Goal: Transaction & Acquisition: Purchase product/service

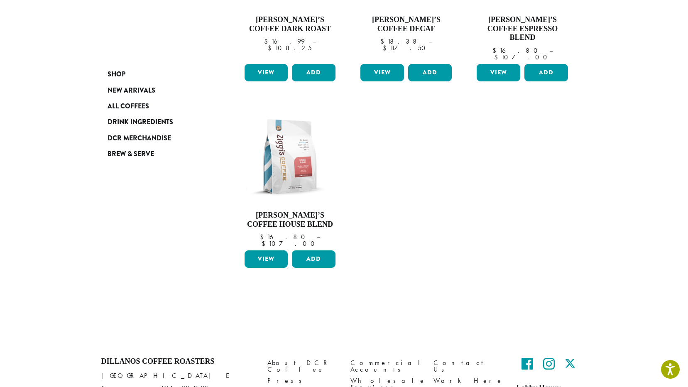
scroll to position [190, 0]
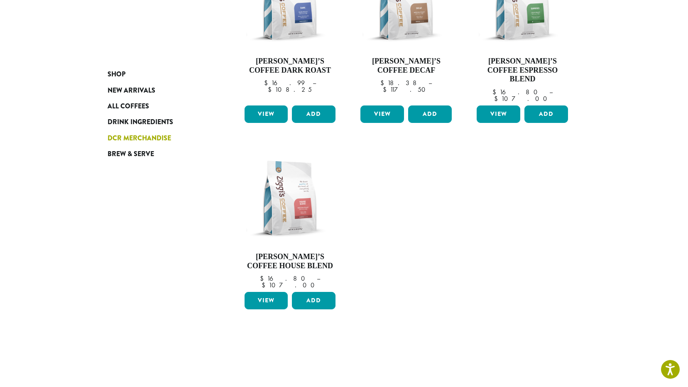
click at [159, 136] on span "DCR Merchandise" at bounding box center [140, 138] width 64 height 10
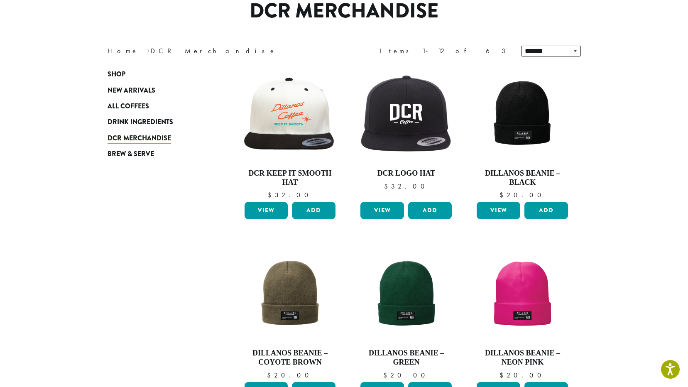
scroll to position [83, 0]
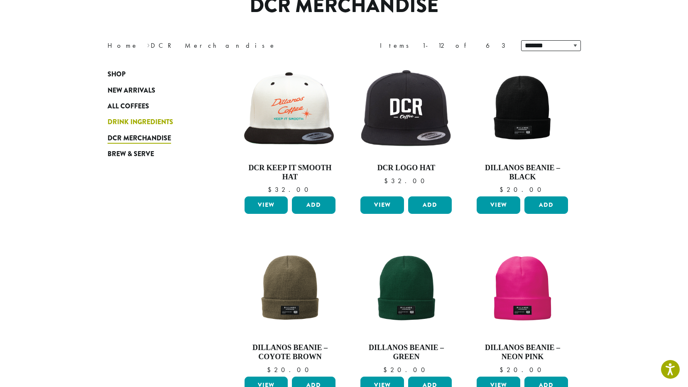
click at [142, 125] on span "Drink Ingredients" at bounding box center [141, 122] width 66 height 10
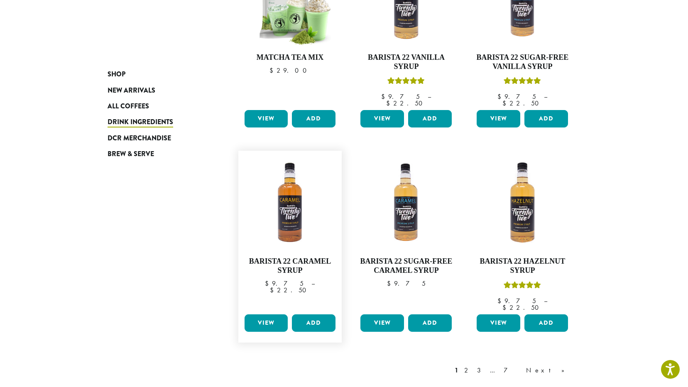
scroll to position [562, 0]
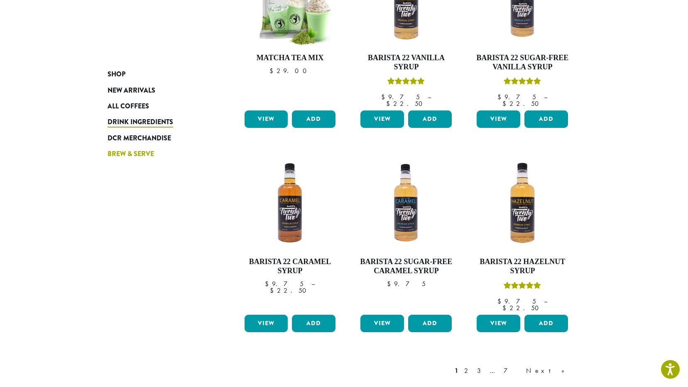
click at [117, 152] on span "Brew & Serve" at bounding box center [131, 154] width 47 height 10
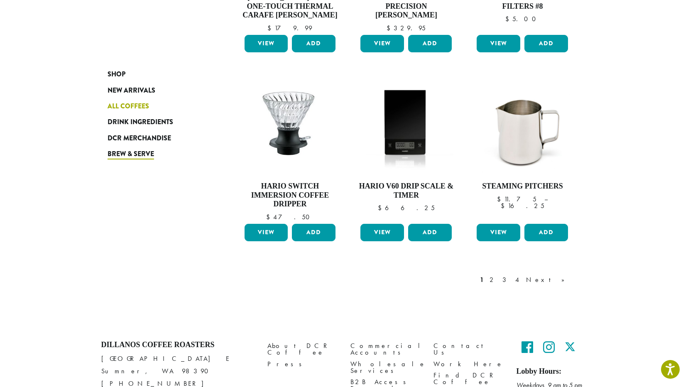
scroll to position [623, 0]
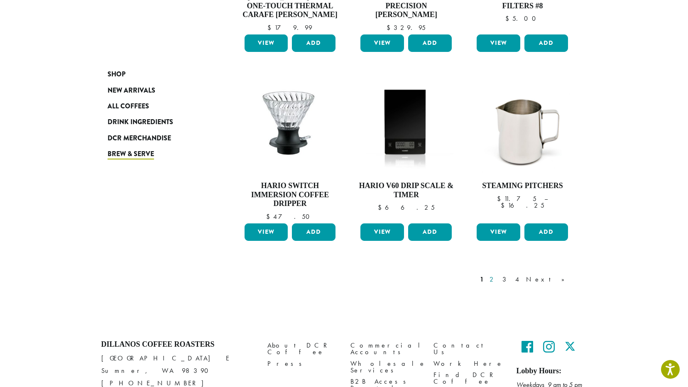
click at [499, 275] on link "2" at bounding box center [493, 280] width 10 height 10
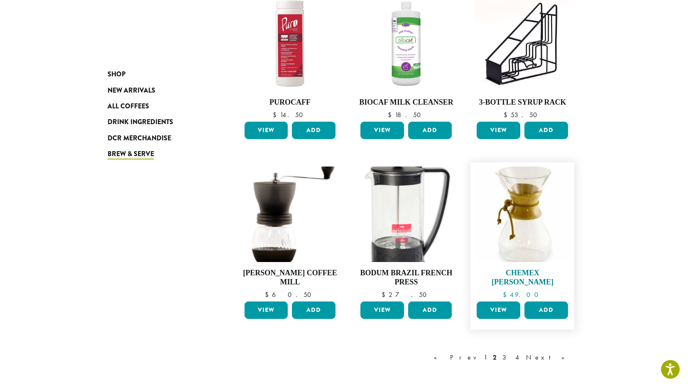
scroll to position [550, 0]
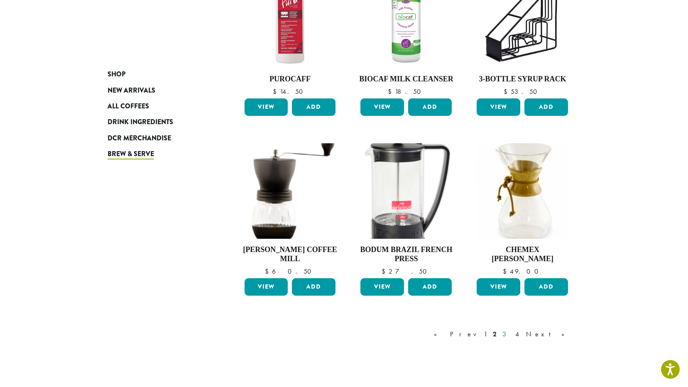
click at [511, 335] on link "3" at bounding box center [506, 334] width 10 height 10
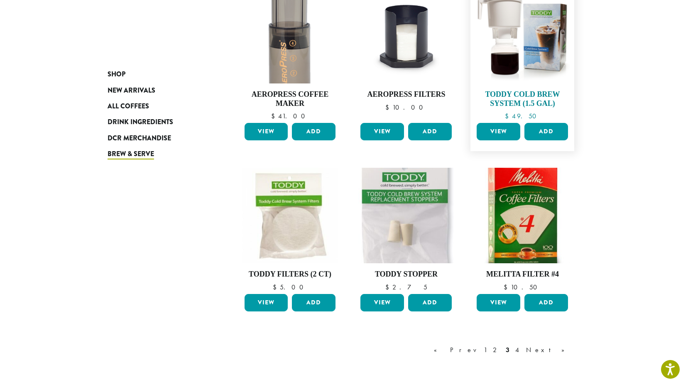
scroll to position [508, 0]
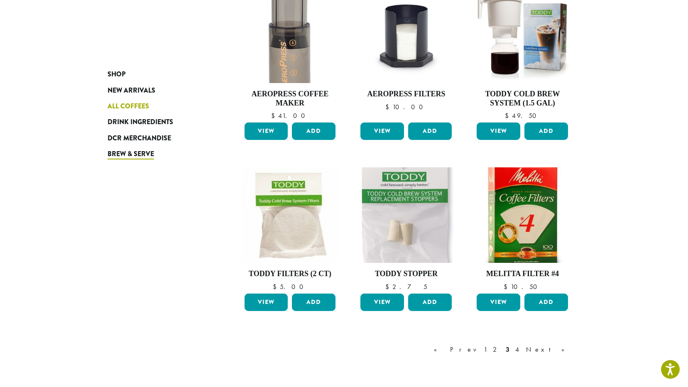
click at [121, 106] on span "All Coffees" at bounding box center [129, 106] width 42 height 10
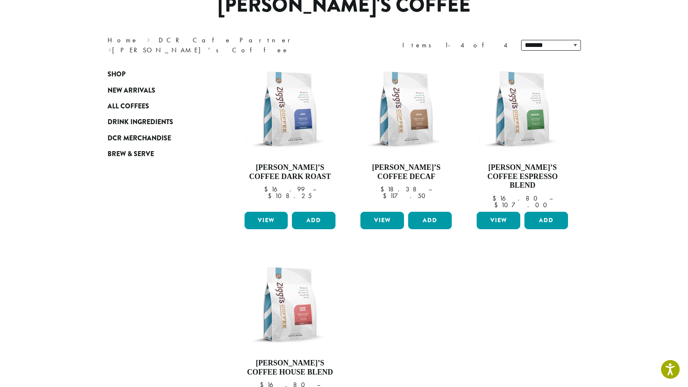
scroll to position [83, 0]
click at [511, 212] on link "View" at bounding box center [499, 220] width 44 height 17
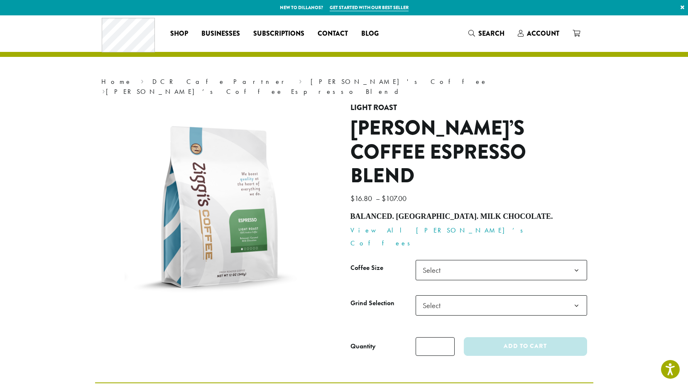
click at [461, 260] on span "Select" at bounding box center [502, 270] width 172 height 20
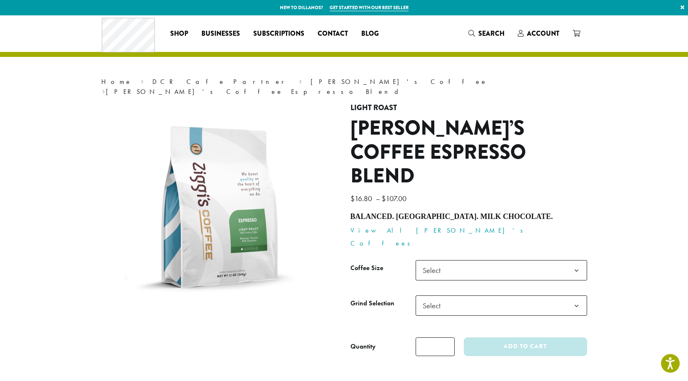
click at [461, 260] on span "Select" at bounding box center [502, 270] width 172 height 20
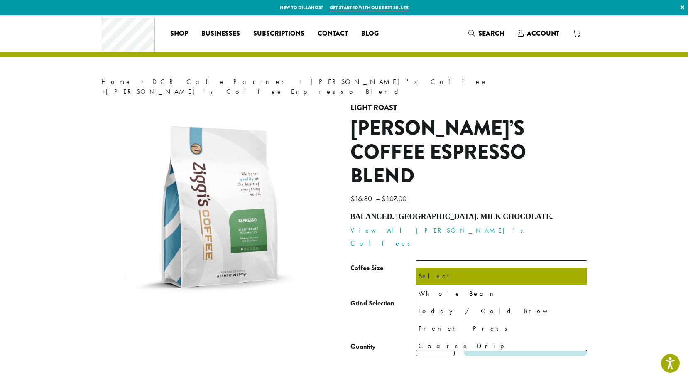
click at [451, 295] on span "Select" at bounding box center [502, 305] width 172 height 20
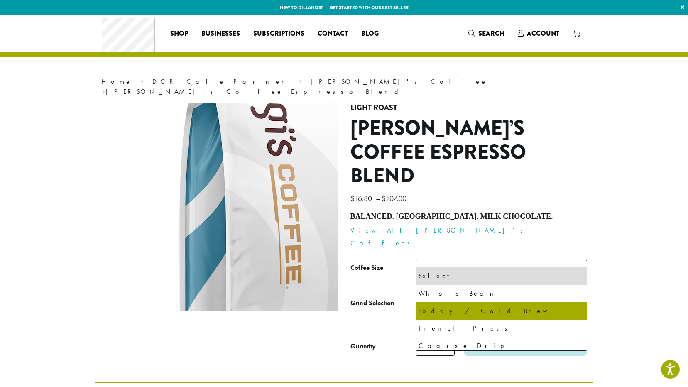
click at [116, 222] on img at bounding box center [319, 158] width 499 height 499
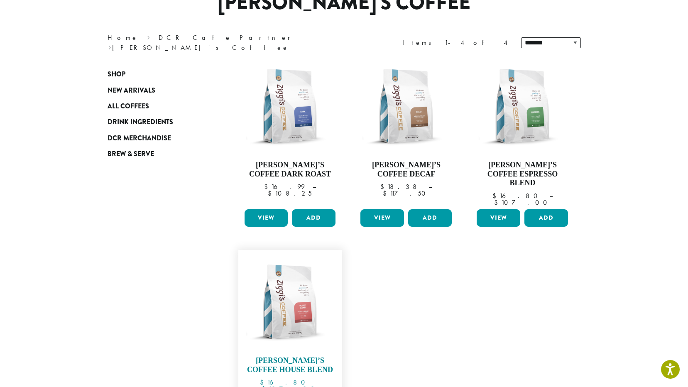
click at [311, 297] on img at bounding box center [290, 302] width 96 height 96
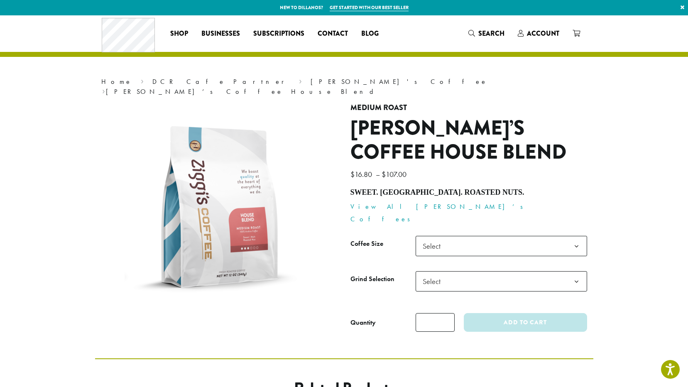
click at [463, 236] on span "Select" at bounding box center [502, 246] width 172 height 20
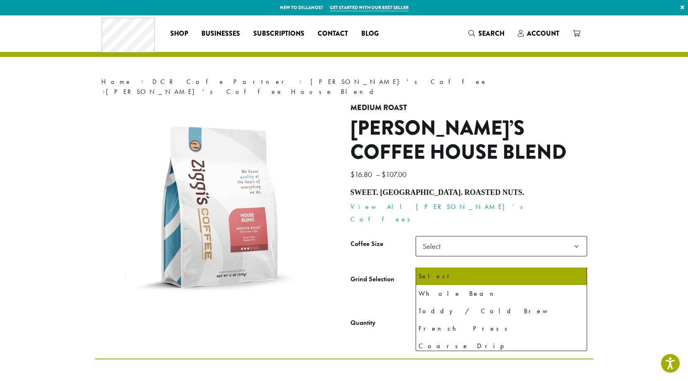
click at [463, 271] on span "Select" at bounding box center [502, 281] width 172 height 20
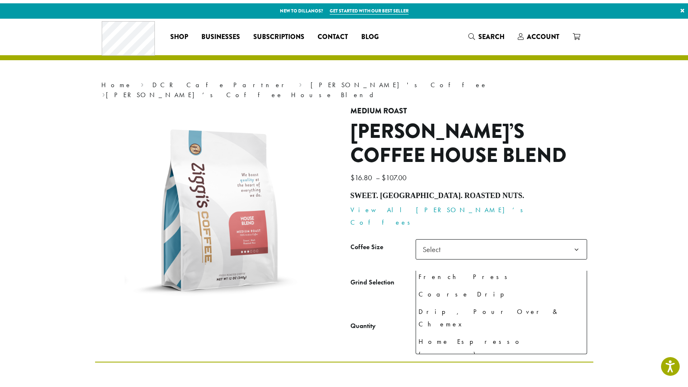
scroll to position [57, 0]
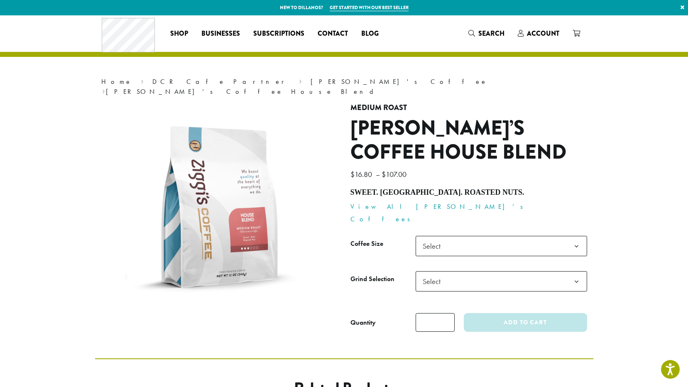
click at [623, 243] on section "**********" at bounding box center [344, 186] width 688 height 343
